Goal: Task Accomplishment & Management: Complete application form

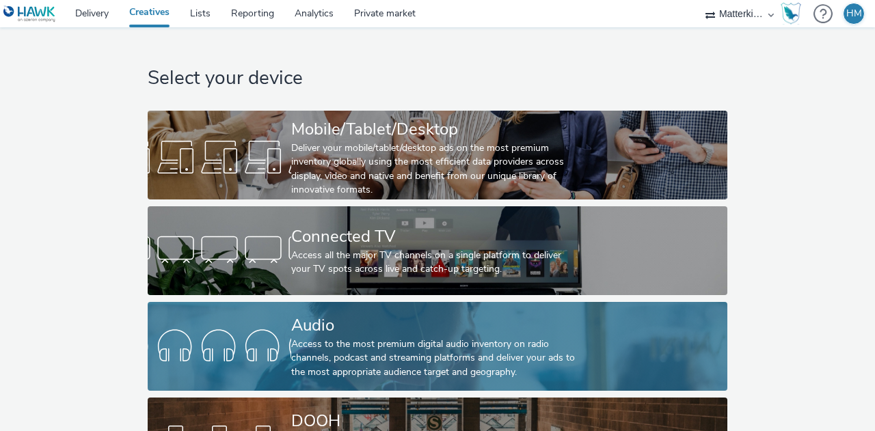
scroll to position [72, 0]
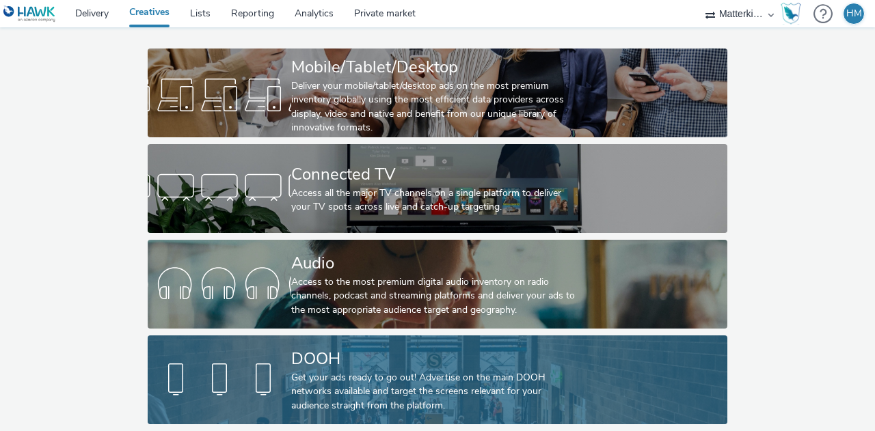
click at [324, 371] on div "Get your ads ready to go out! Advertise on the main DOOH networks available and…" at bounding box center [434, 392] width 287 height 42
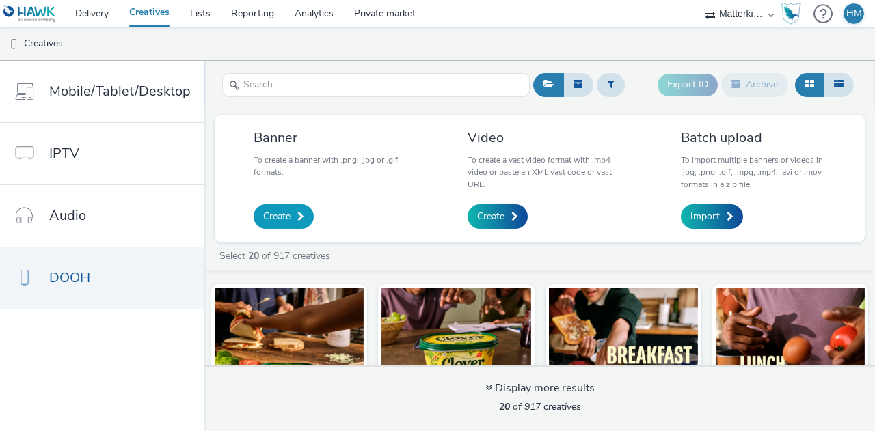
click at [291, 219] on link "Create" at bounding box center [284, 216] width 60 height 25
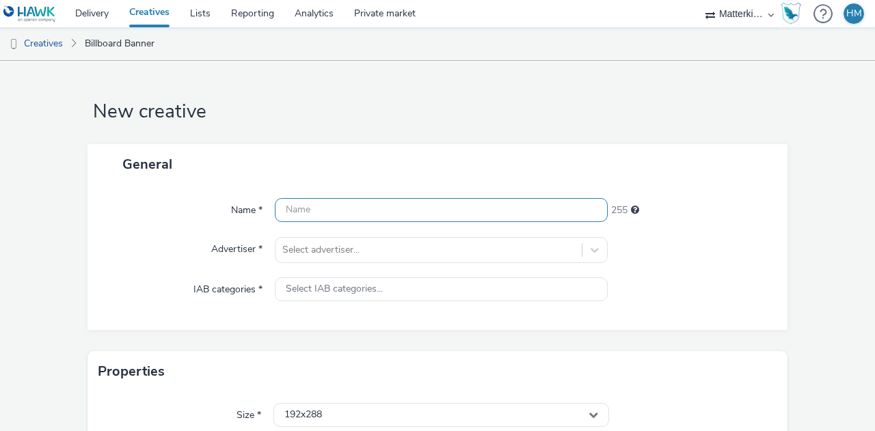
click at [319, 211] on input "text" at bounding box center [441, 210] width 333 height 24
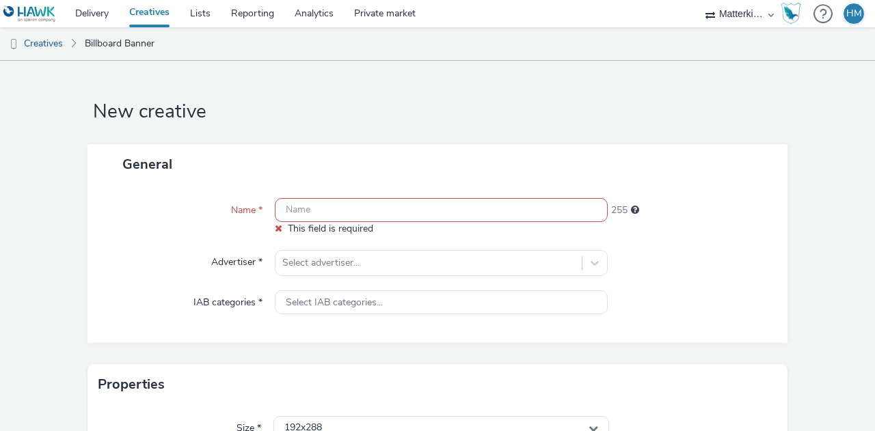
click at [324, 209] on input "text" at bounding box center [441, 210] width 333 height 24
paste input "DDS_Hawk_H2_SBAN_AWR_CPM_MULT_MUL_18-34_3P_ALL_A18-34_PMP_Hawk_CPM_SSD_1x1_NA_N…"
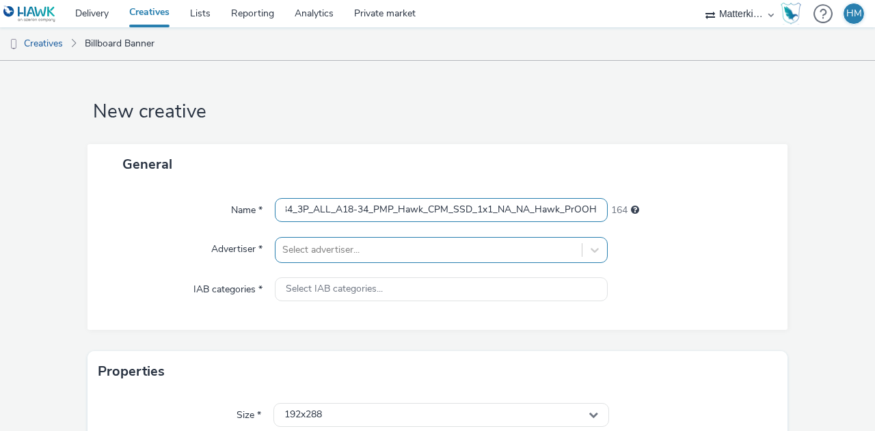
type input "DDS_Hawk_H2_SBAN_AWR_CPM_MULT_MUL_18-34_3P_ALL_A18-34_PMP_Hawk_CPM_SSD_1x1_NA_N…"
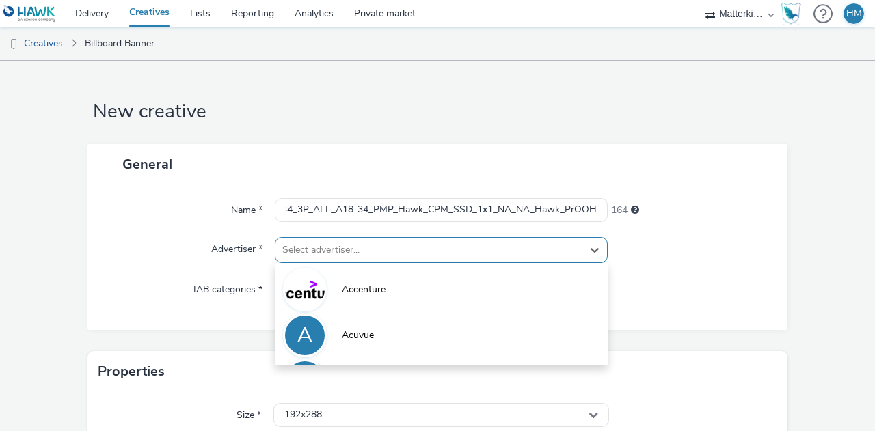
click at [333, 252] on div "option Accenture focused, 1 of 10. 10 results available. Use Up and Down to cho…" at bounding box center [441, 250] width 333 height 26
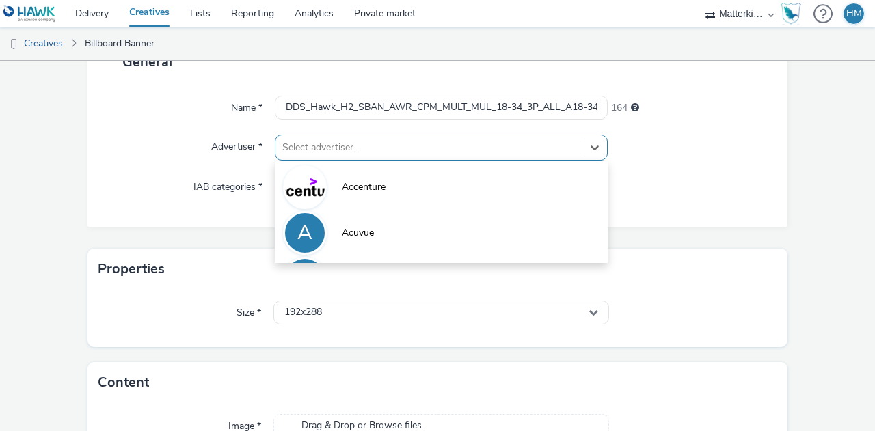
scroll to position [103, 0]
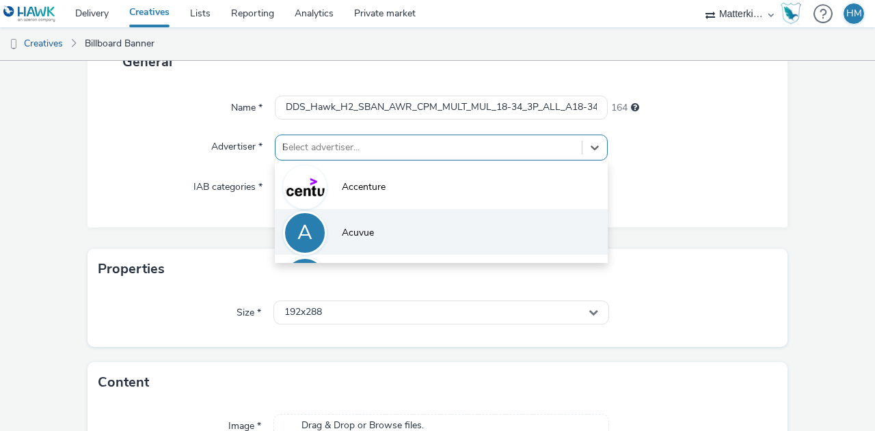
type input "lev"
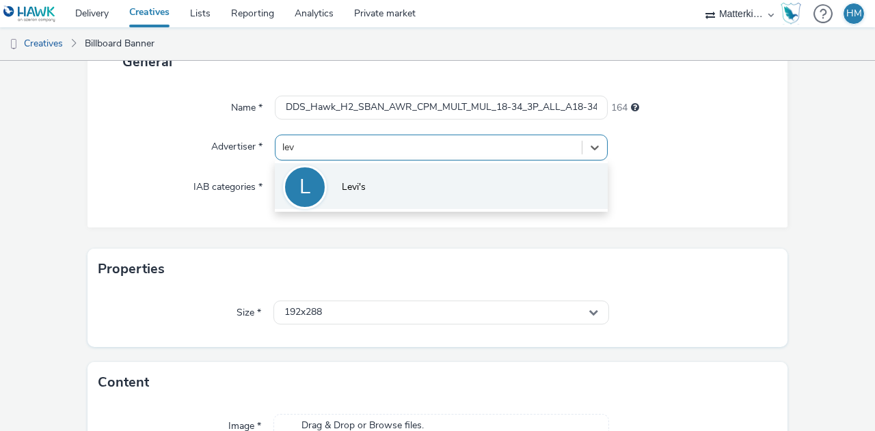
click at [364, 193] on li "[PERSON_NAME]'s" at bounding box center [441, 186] width 333 height 46
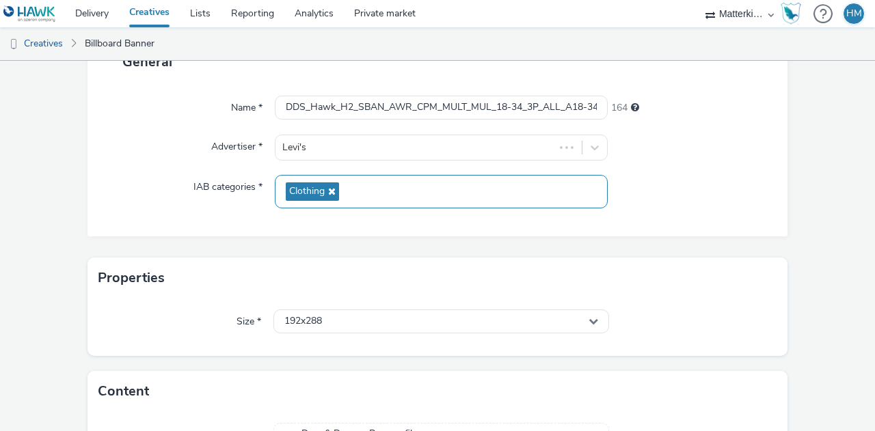
click at [380, 188] on div "Clothing" at bounding box center [441, 192] width 333 height 34
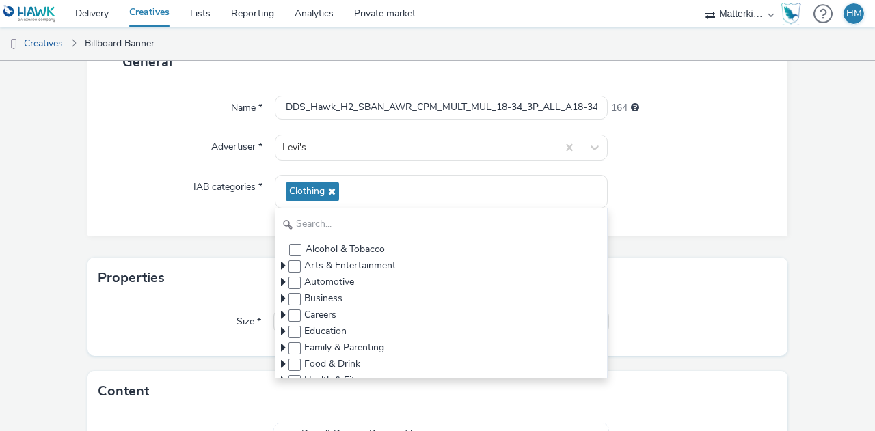
click at [774, 208] on div "Name * DDS_Hawk_H2_SBAN_AWR_CPM_MULT_MUL_18-34_3P_ALL_A18-34_PMP_Hawk_CPM_SSD_1…" at bounding box center [438, 159] width 700 height 155
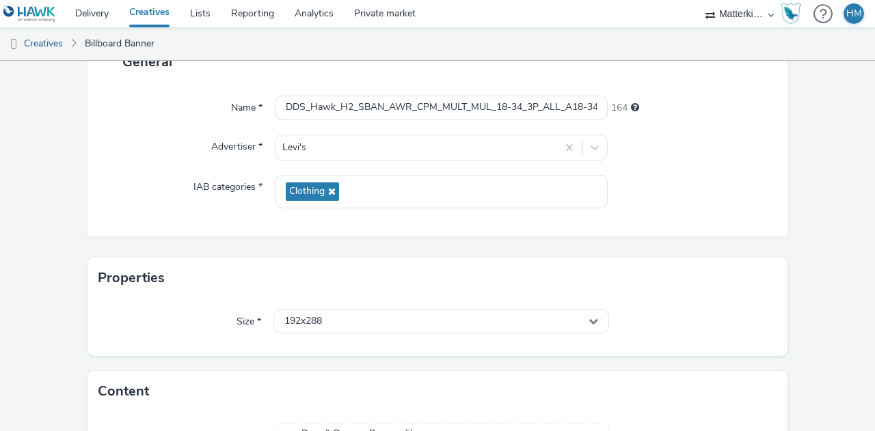
scroll to position [202, 0]
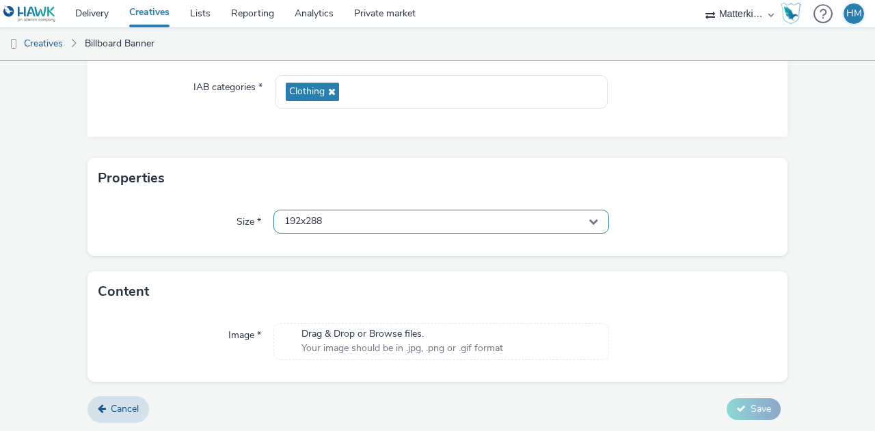
click at [335, 215] on div "192x288" at bounding box center [441, 222] width 336 height 24
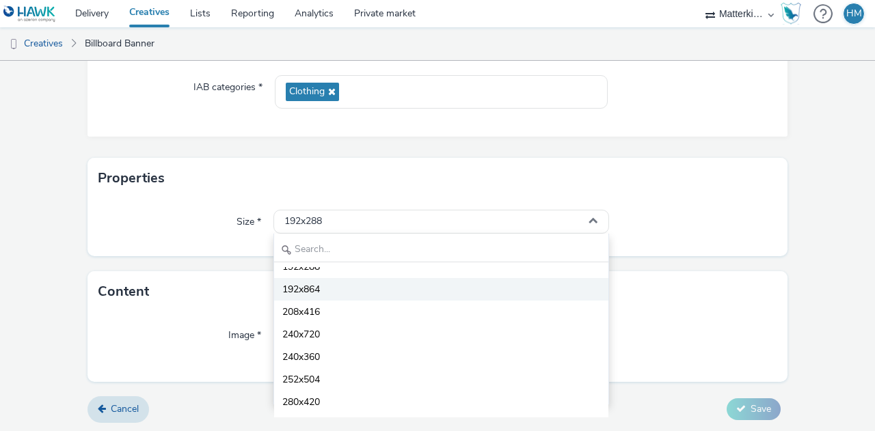
scroll to position [12, 0]
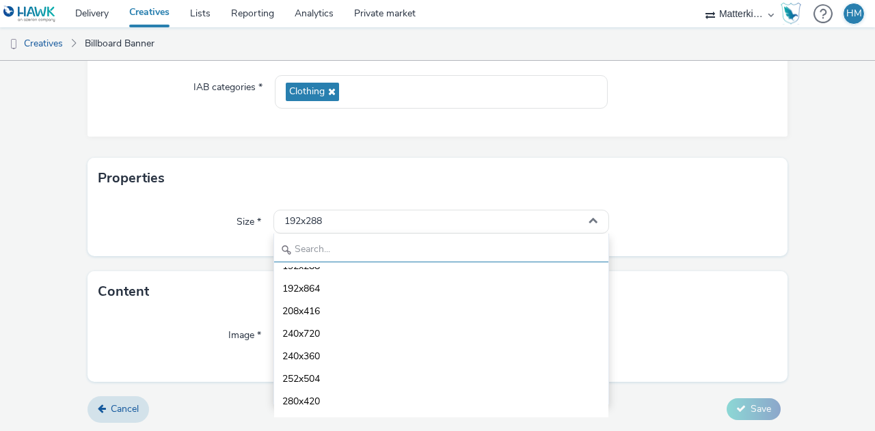
click at [420, 239] on input "text" at bounding box center [441, 251] width 334 height 24
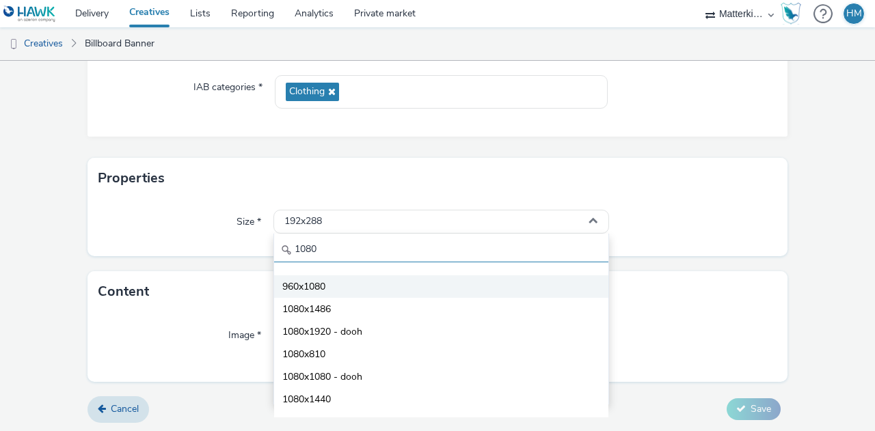
scroll to position [40, 0]
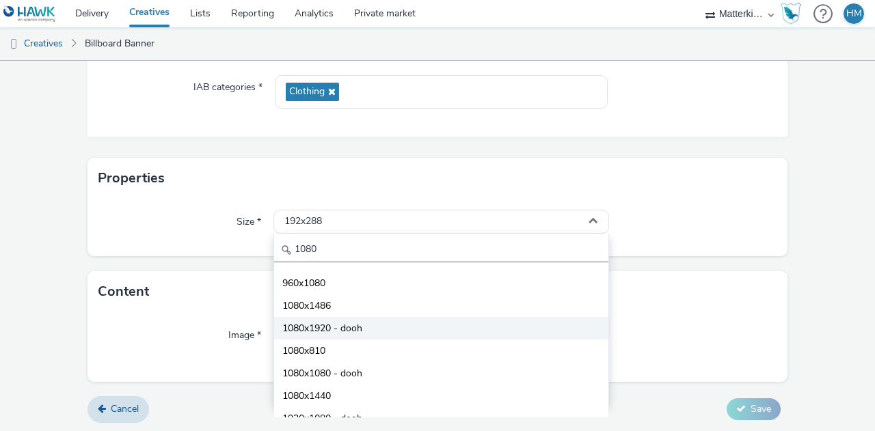
type input "1080"
click at [390, 333] on li "1080x1920 - dooh" at bounding box center [441, 328] width 334 height 23
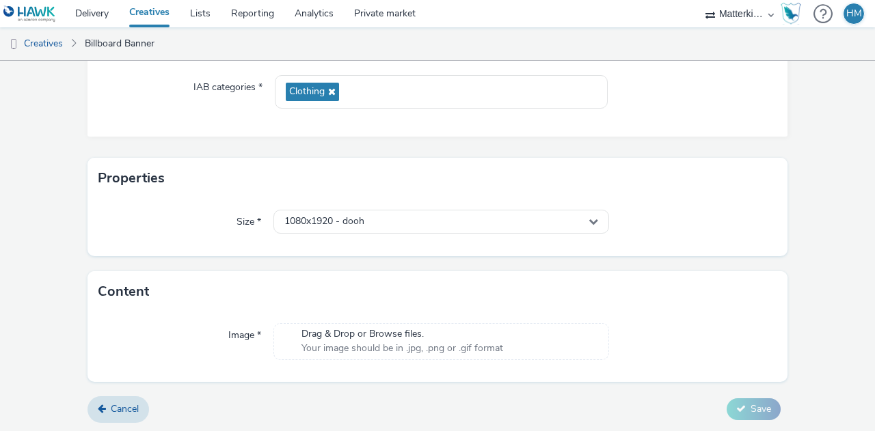
click at [433, 337] on span "Drag & Drop or Browse files." at bounding box center [403, 334] width 202 height 14
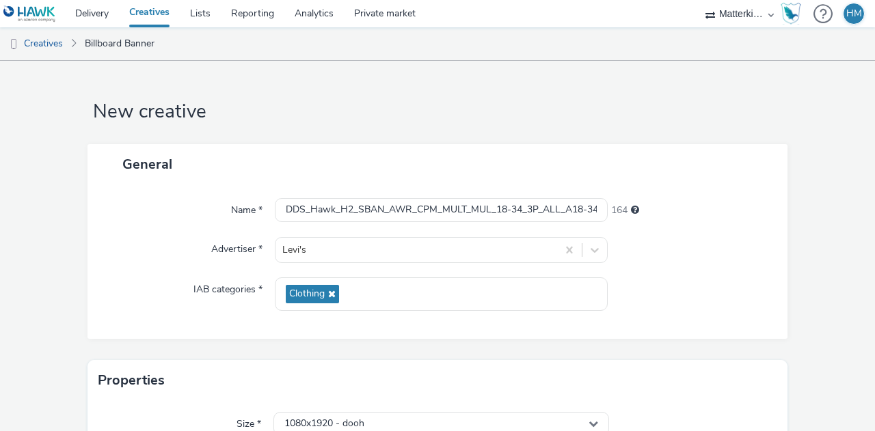
scroll to position [222, 0]
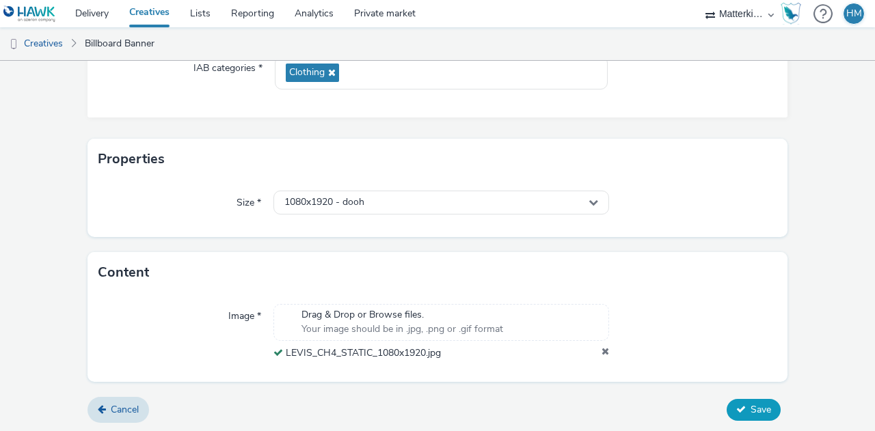
click at [736, 407] on icon at bounding box center [741, 410] width 10 height 10
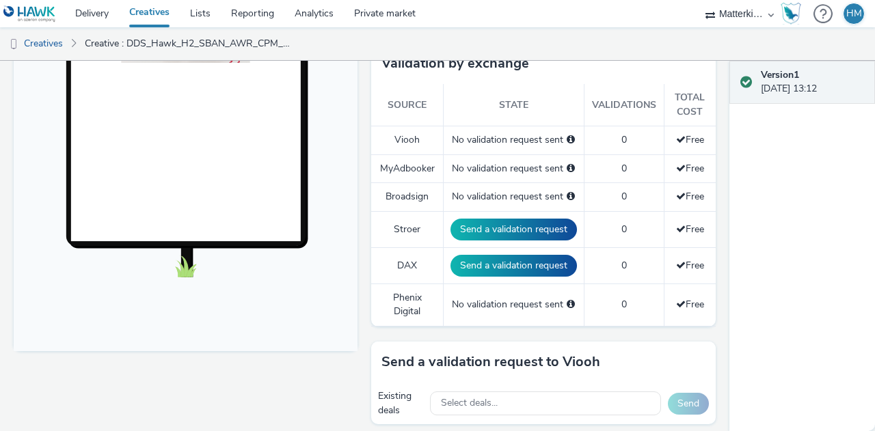
scroll to position [371, 0]
